Goal: Information Seeking & Learning: Learn about a topic

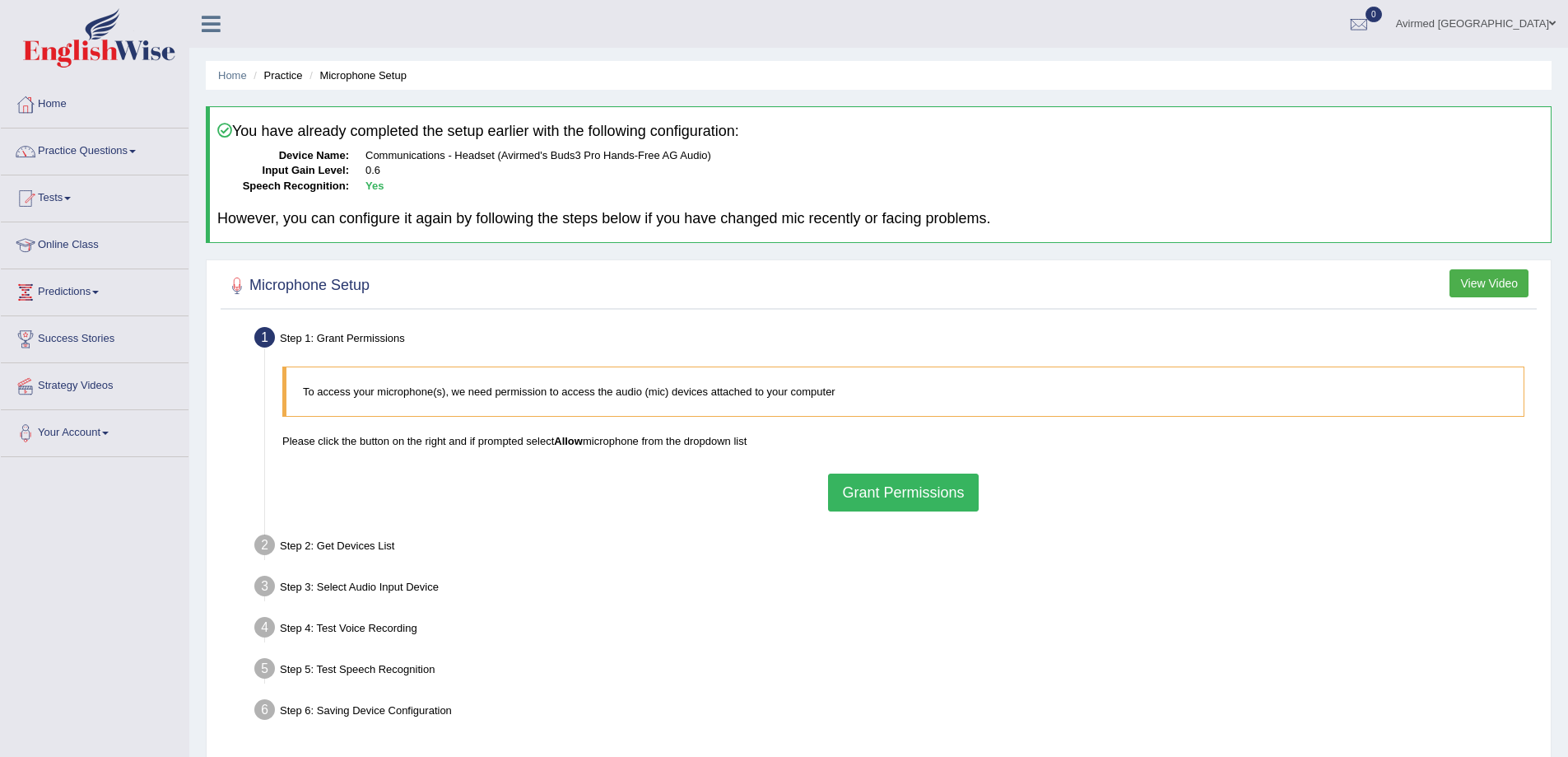
click at [78, 245] on link "Online Class" at bounding box center [95, 243] width 187 height 41
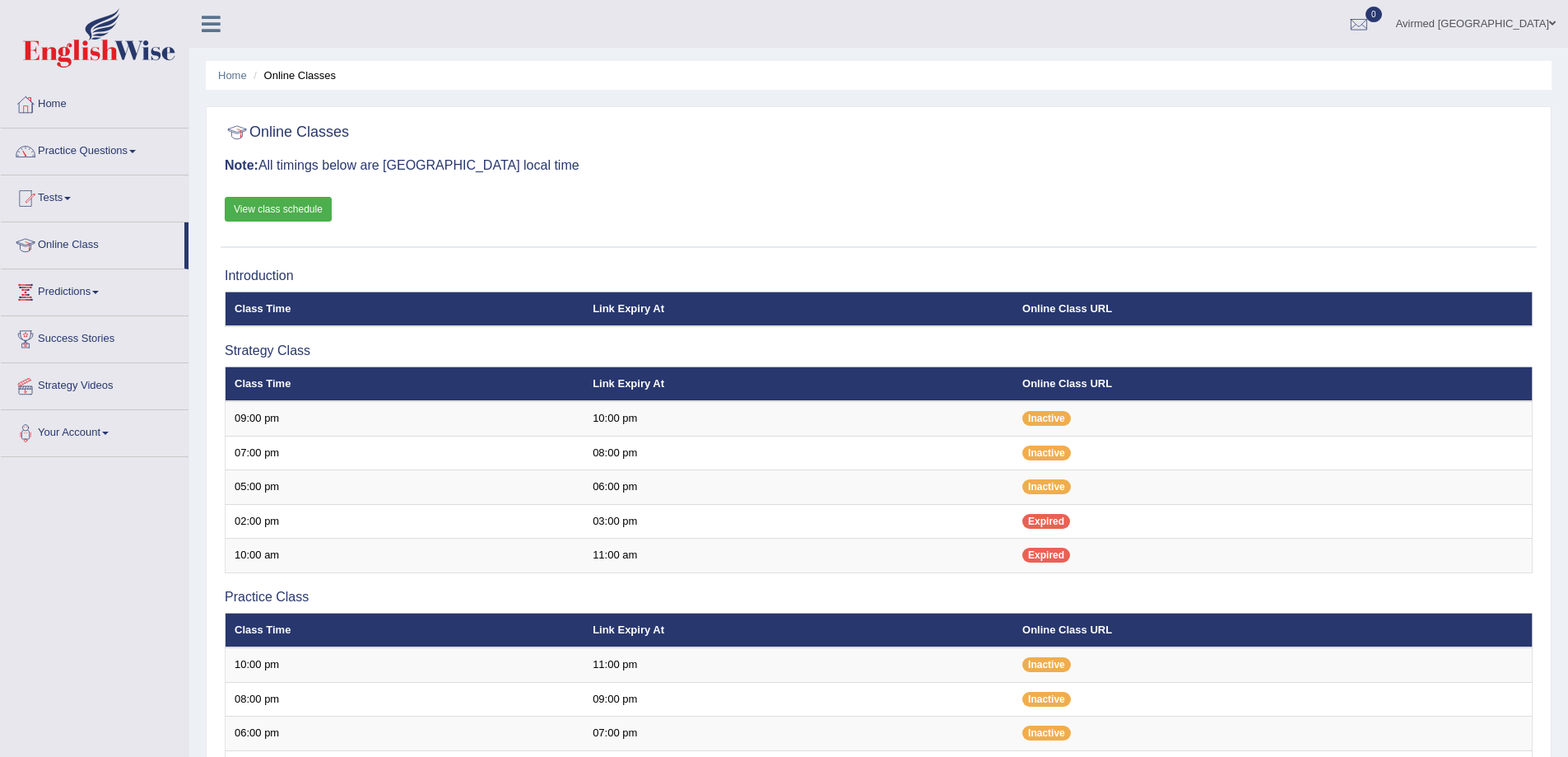
click at [278, 205] on link "View class schedule" at bounding box center [279, 209] width 107 height 25
